Goal: Task Accomplishment & Management: Manage account settings

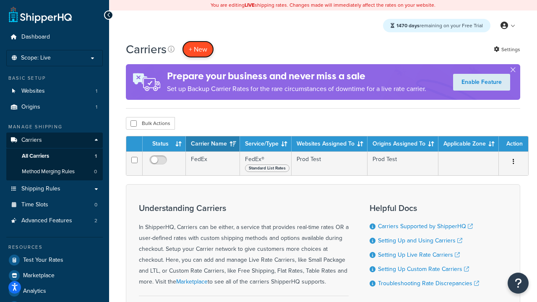
click at [198, 49] on button "+ New" at bounding box center [198, 49] width 32 height 17
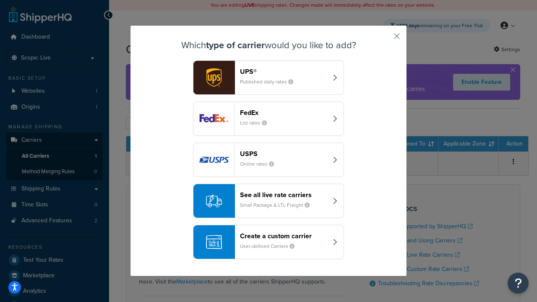
click at [269, 119] on div "FedEx List rates" at bounding box center [284, 119] width 88 height 20
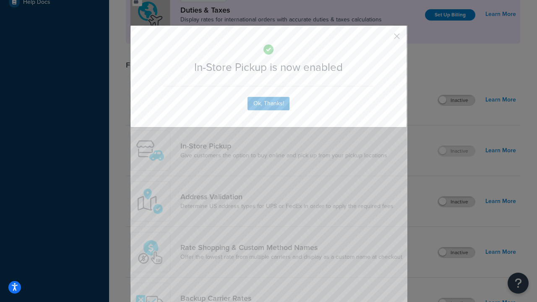
click at [385, 39] on button "button" at bounding box center [385, 39] width 2 height 2
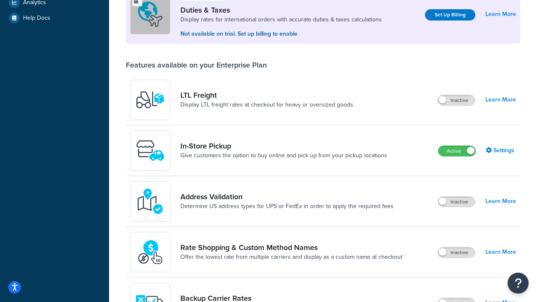
scroll to position [288, 0]
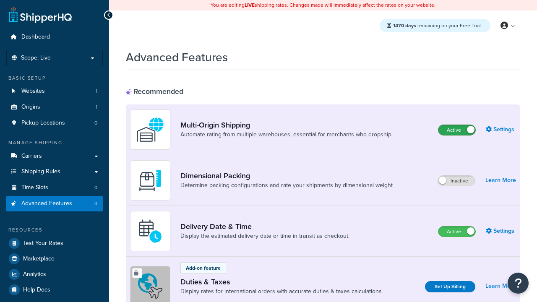
click at [457, 130] on label "Active" at bounding box center [457, 130] width 37 height 10
click at [457, 232] on label "Active" at bounding box center [457, 232] width 37 height 10
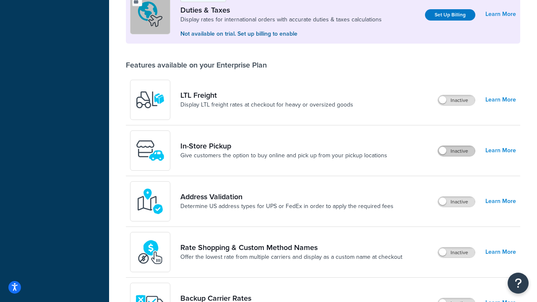
scroll to position [256, 0]
